Goal: Information Seeking & Learning: Learn about a topic

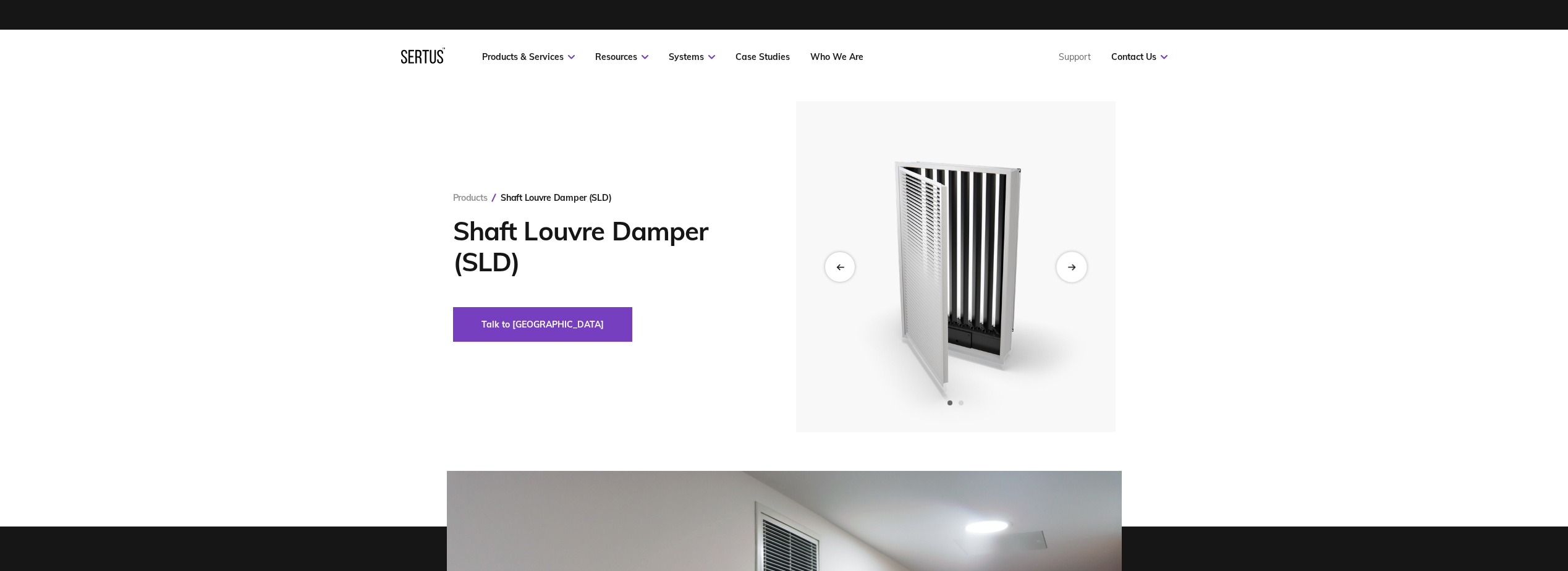
click at [1070, 267] on icon "Next slide" at bounding box center [1071, 267] width 8 height 7
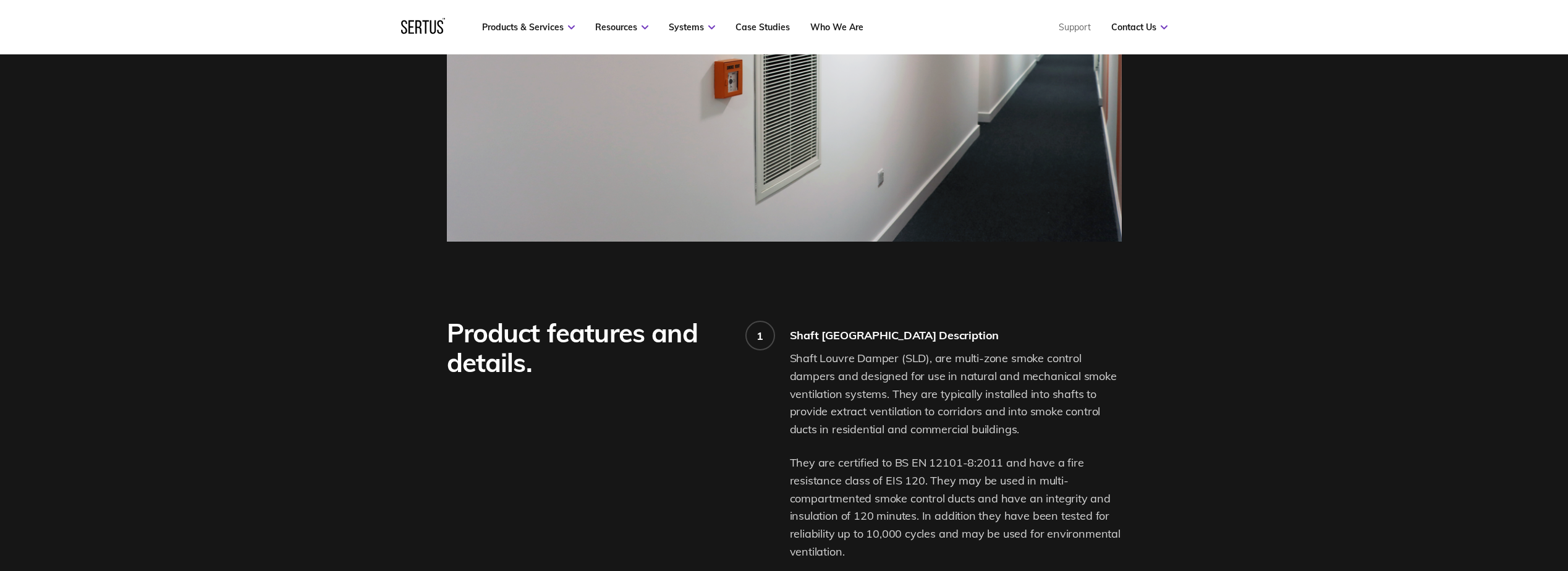
scroll to position [680, 0]
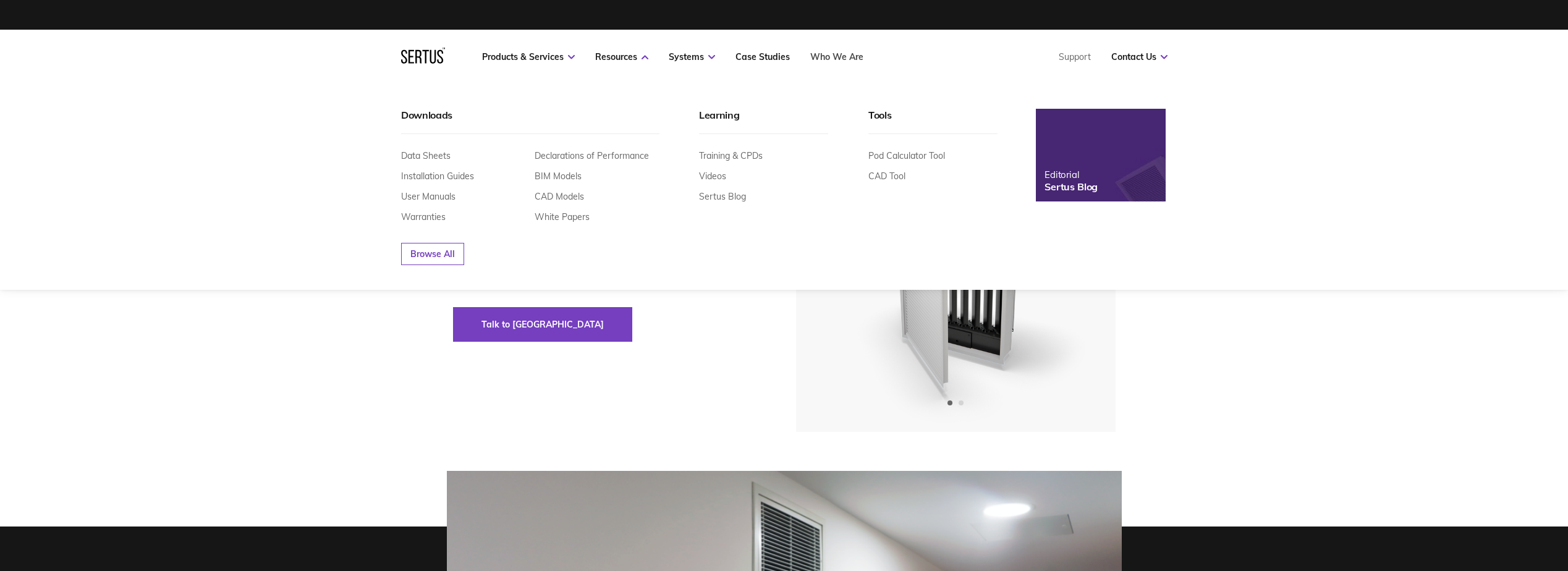
click at [831, 56] on link "Who We Are" at bounding box center [836, 57] width 53 height 11
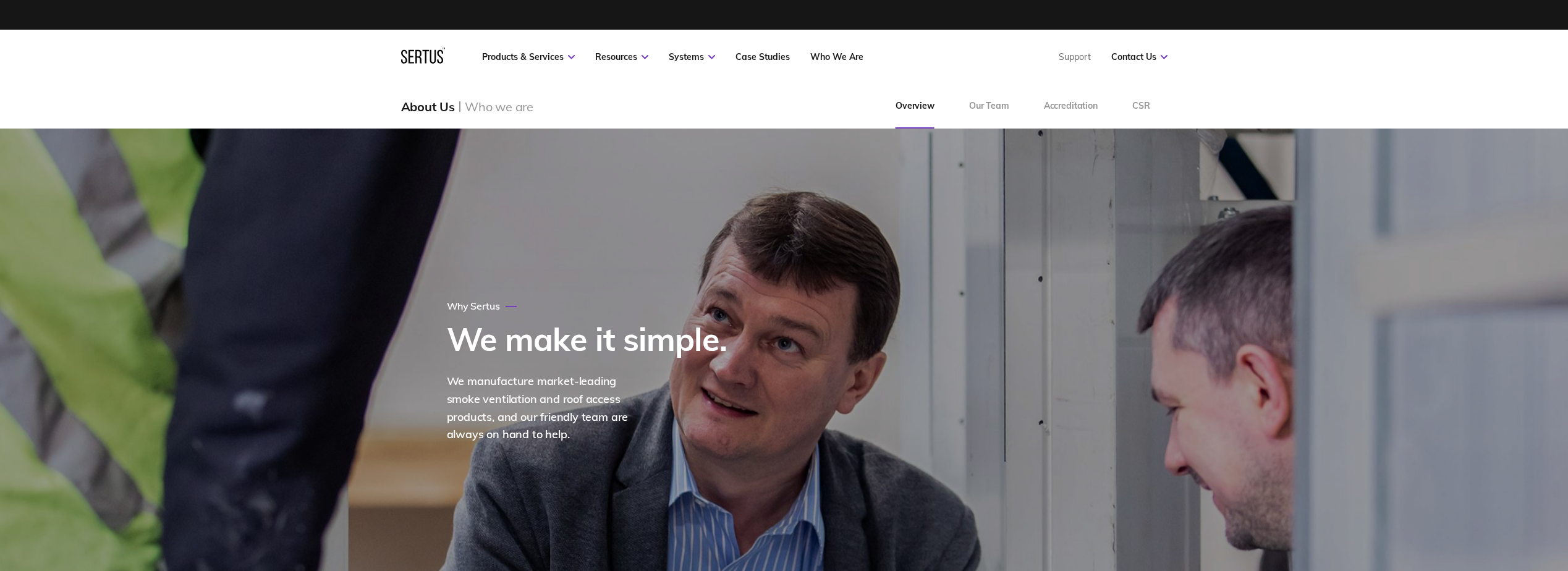
click at [759, 93] on div "About Us Who we are Overview Our Team Accreditation CSR" at bounding box center [784, 106] width 816 height 45
